Goal: Task Accomplishment & Management: Manage account settings

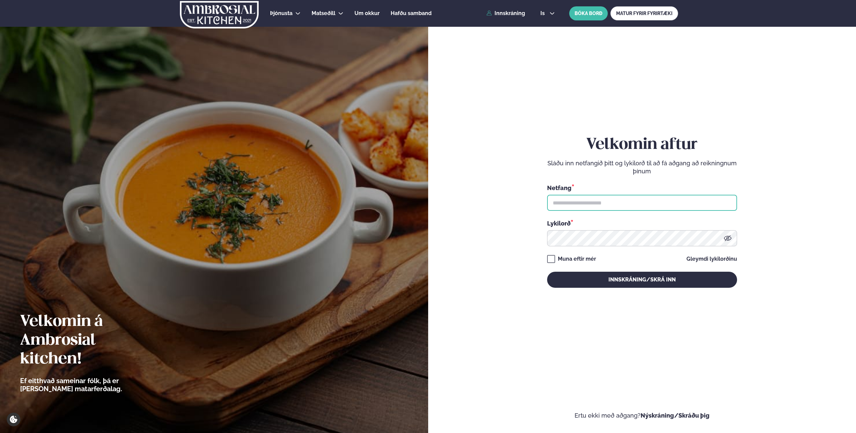
click at [608, 204] on input "text" at bounding box center [642, 203] width 190 height 16
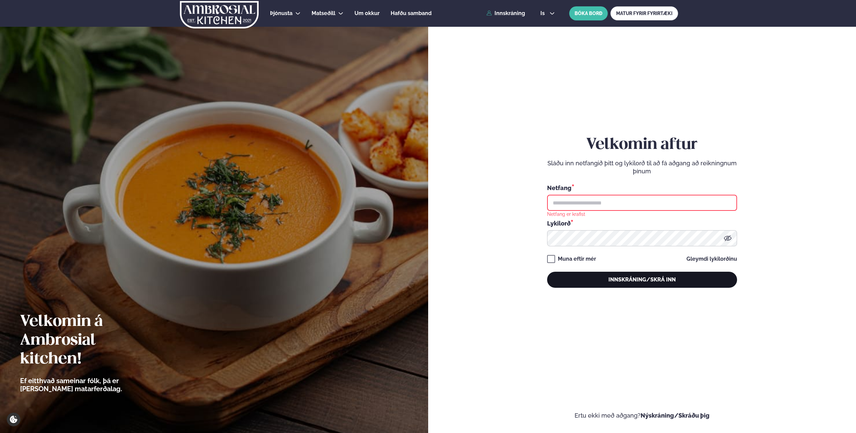
type input "**********"
click at [613, 273] on button "Innskráning/Skrá inn" at bounding box center [642, 280] width 190 height 16
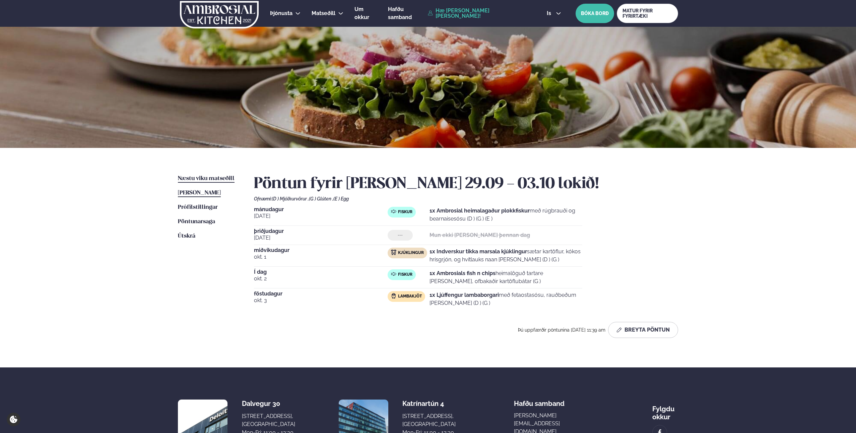
click at [219, 179] on span "Næstu viku matseðill" at bounding box center [206, 179] width 57 height 6
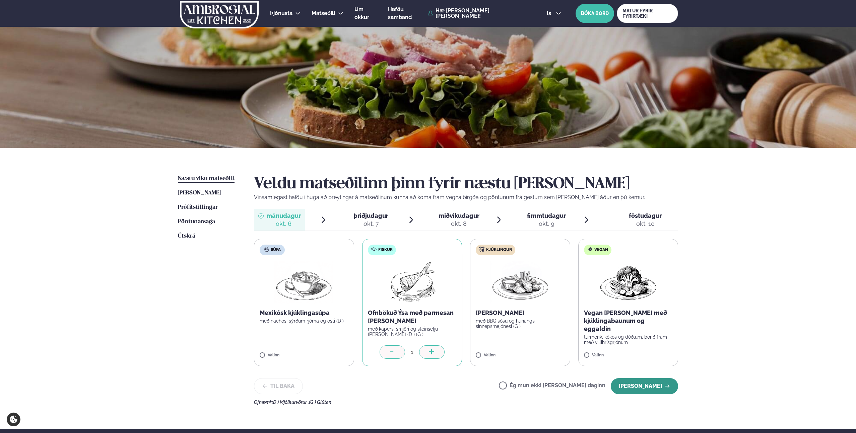
click at [637, 386] on button "[PERSON_NAME]" at bounding box center [644, 386] width 67 height 16
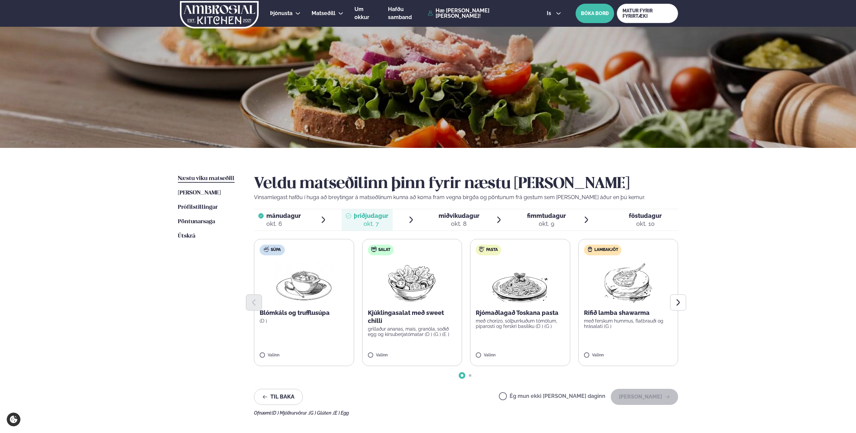
click at [592, 395] on label "Ég mun ekki [PERSON_NAME] daginn" at bounding box center [552, 397] width 106 height 7
click at [634, 396] on button "[PERSON_NAME]" at bounding box center [644, 397] width 67 height 16
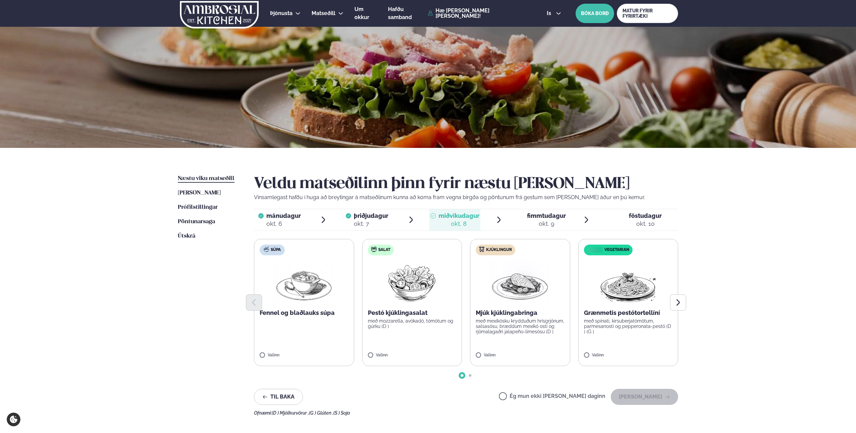
click at [586, 395] on label "Ég mun ekki [PERSON_NAME] daginn" at bounding box center [552, 397] width 106 height 7
click at [635, 397] on button "[PERSON_NAME]" at bounding box center [644, 397] width 67 height 16
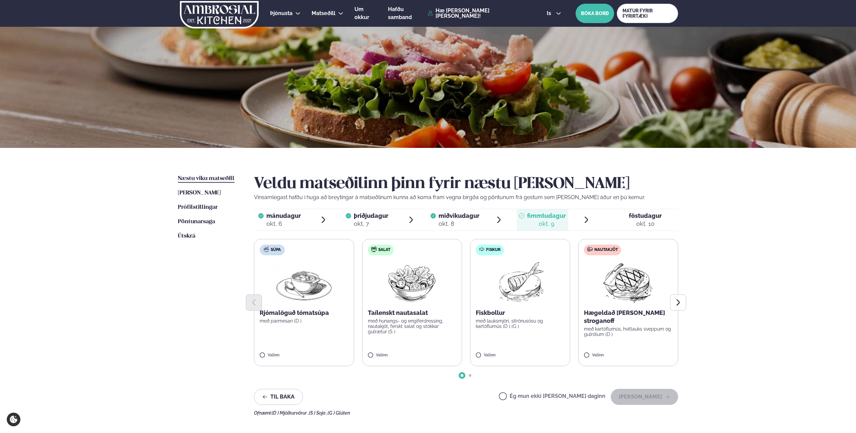
click at [590, 396] on label "Ég mun ekki [PERSON_NAME] daginn" at bounding box center [552, 397] width 106 height 7
click at [639, 397] on button "[PERSON_NAME]" at bounding box center [644, 397] width 67 height 16
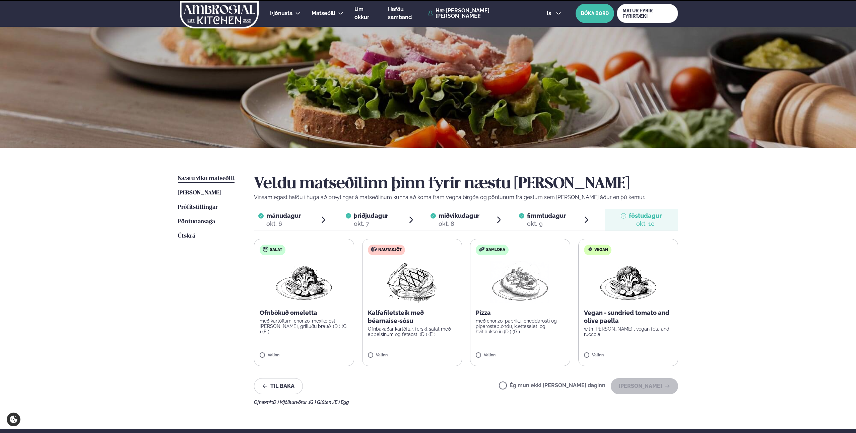
click at [592, 387] on label "Ég mun ekki [PERSON_NAME] daginn" at bounding box center [552, 386] width 106 height 7
click at [644, 390] on button "[PERSON_NAME]" at bounding box center [644, 386] width 67 height 16
